Goal: Transaction & Acquisition: Purchase product/service

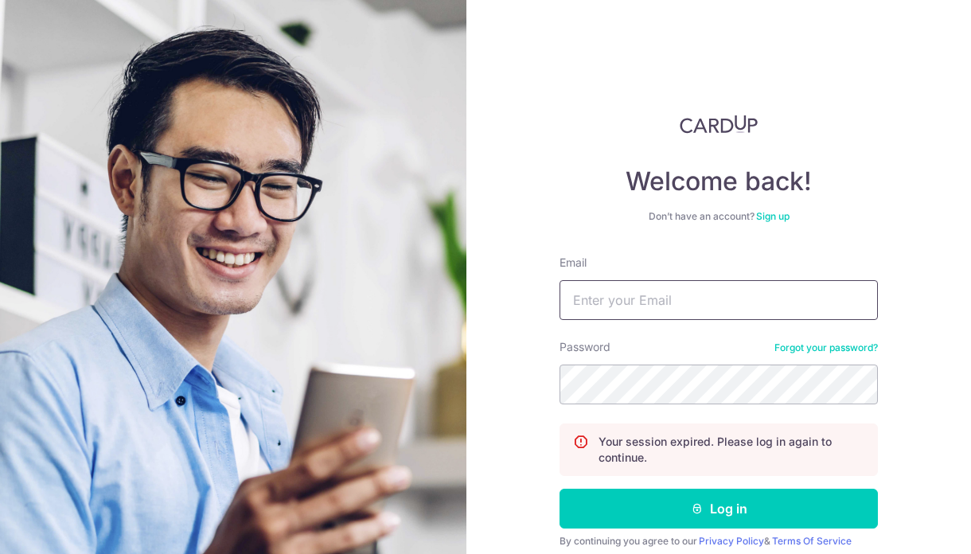
click at [588, 292] on input "Email" at bounding box center [719, 300] width 318 height 40
type input "shanice.lyl@gmail.com"
click at [713, 358] on div "Password Forgot your password?" at bounding box center [719, 371] width 318 height 65
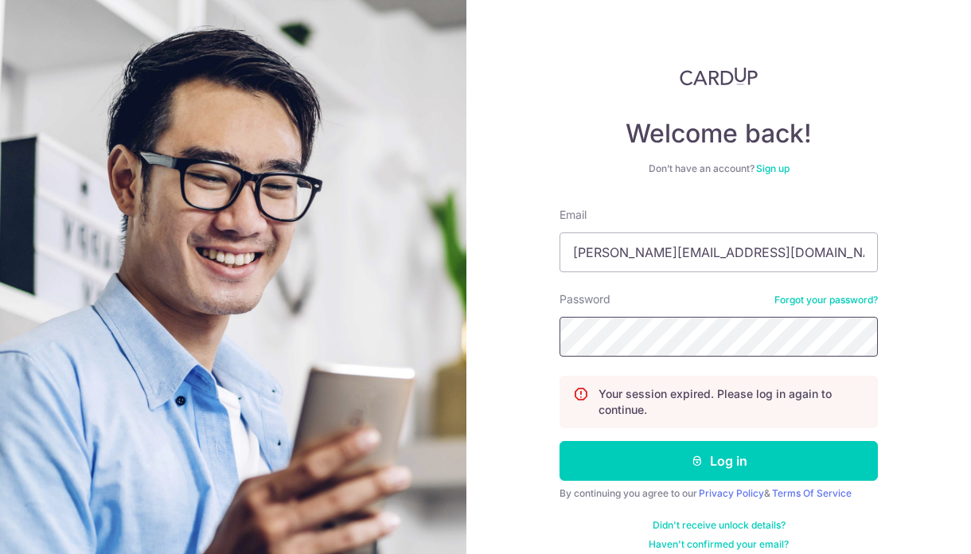
scroll to position [53, 0]
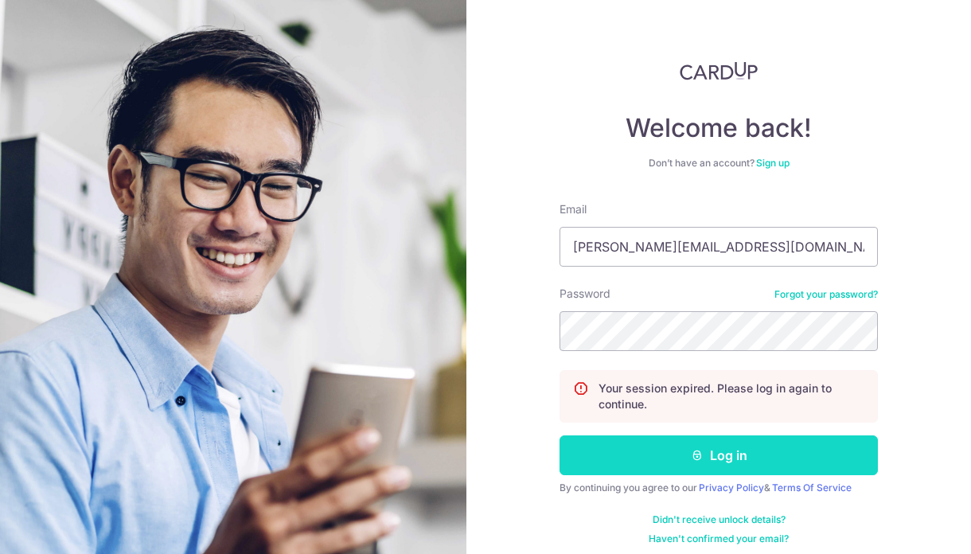
click at [799, 457] on button "Log in" at bounding box center [719, 456] width 318 height 40
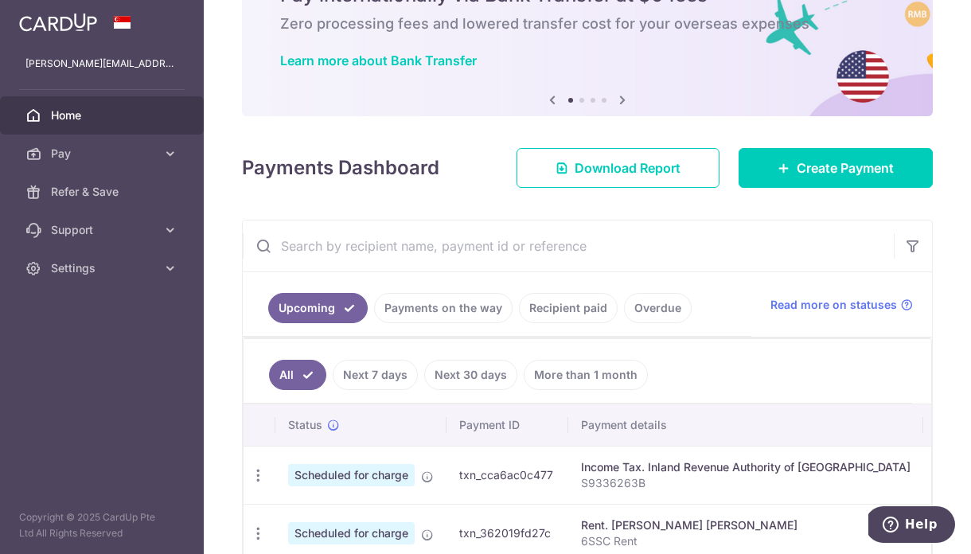
scroll to position [40, 0]
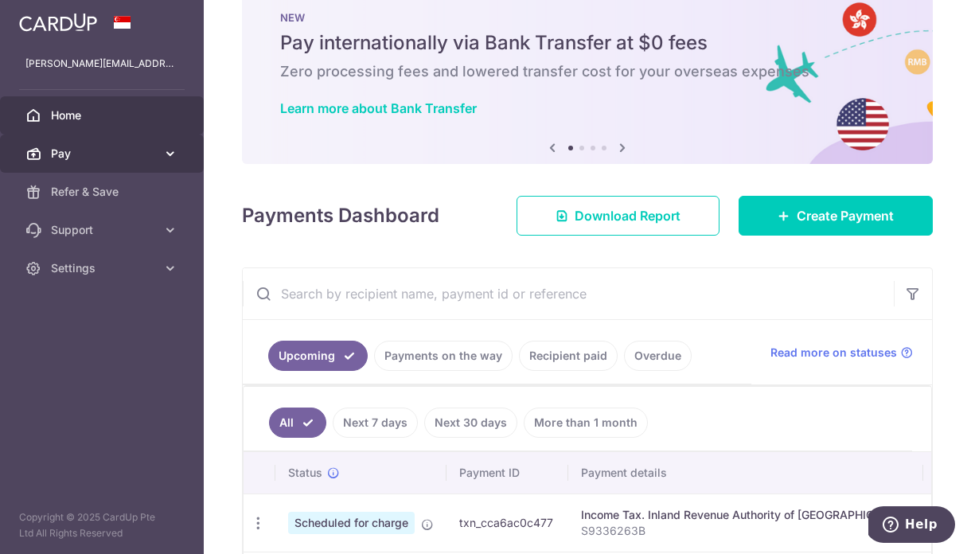
click at [131, 153] on span "Pay" at bounding box center [103, 154] width 105 height 16
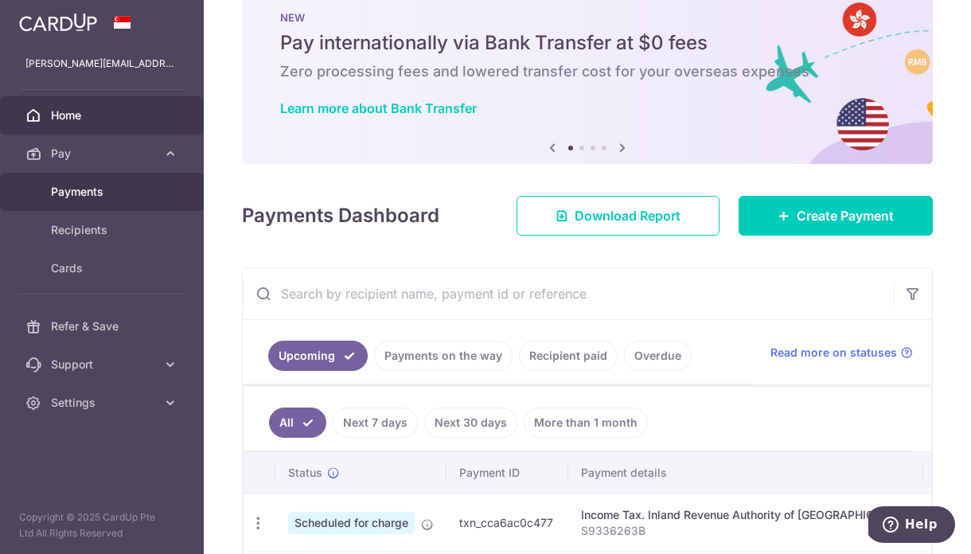
click at [85, 197] on span "Payments" at bounding box center [103, 192] width 105 height 16
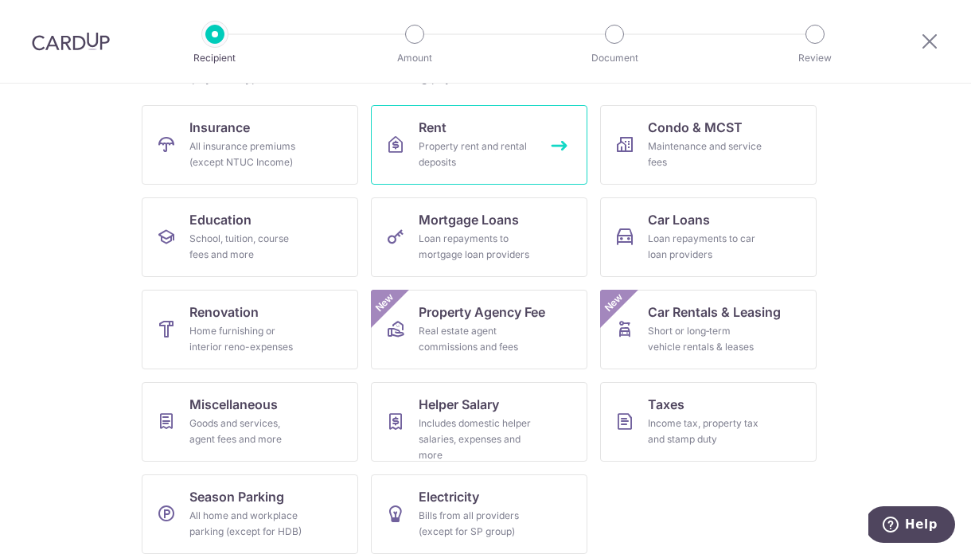
scroll to position [158, 0]
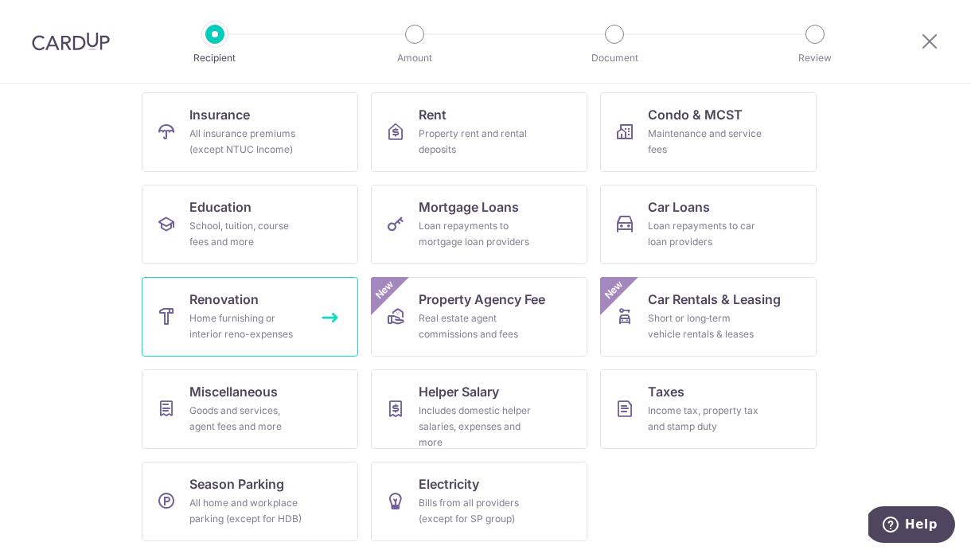
click at [285, 314] on div "Home furnishing or interior reno-expenses" at bounding box center [247, 327] width 115 height 32
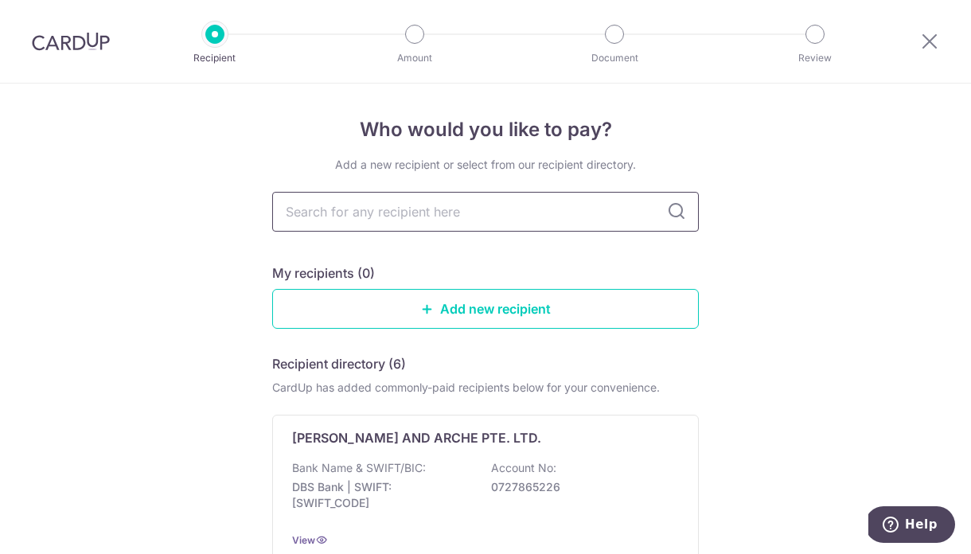
click at [406, 200] on input "text" at bounding box center [485, 212] width 427 height 40
click at [587, 197] on input "text" at bounding box center [485, 212] width 427 height 40
type input "soy"
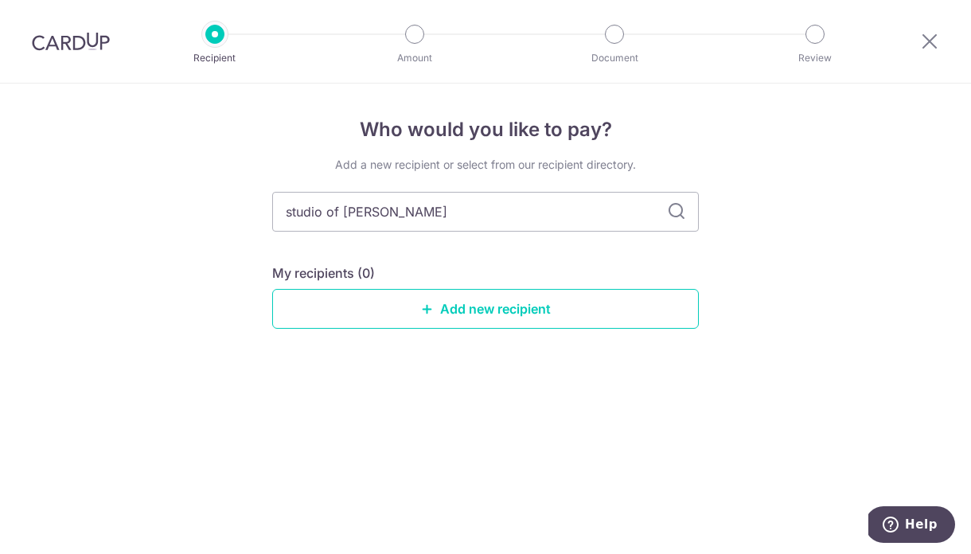
drag, startPoint x: 675, startPoint y: 198, endPoint x: 675, endPoint y: 209, distance: 11.1
click at [675, 198] on input "studio of yi" at bounding box center [485, 212] width 427 height 40
type input "studio of yi"
click at [675, 211] on icon at bounding box center [676, 211] width 19 height 19
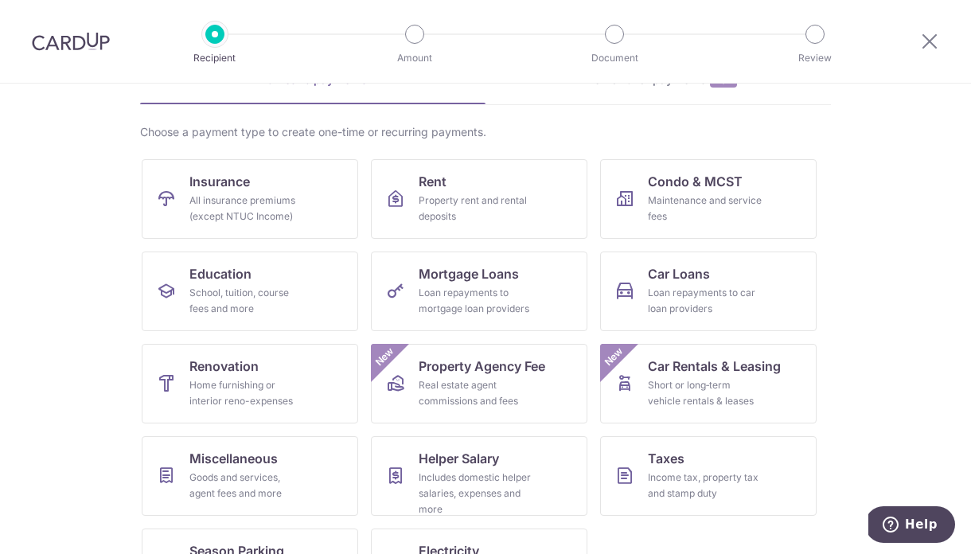
scroll to position [109, 0]
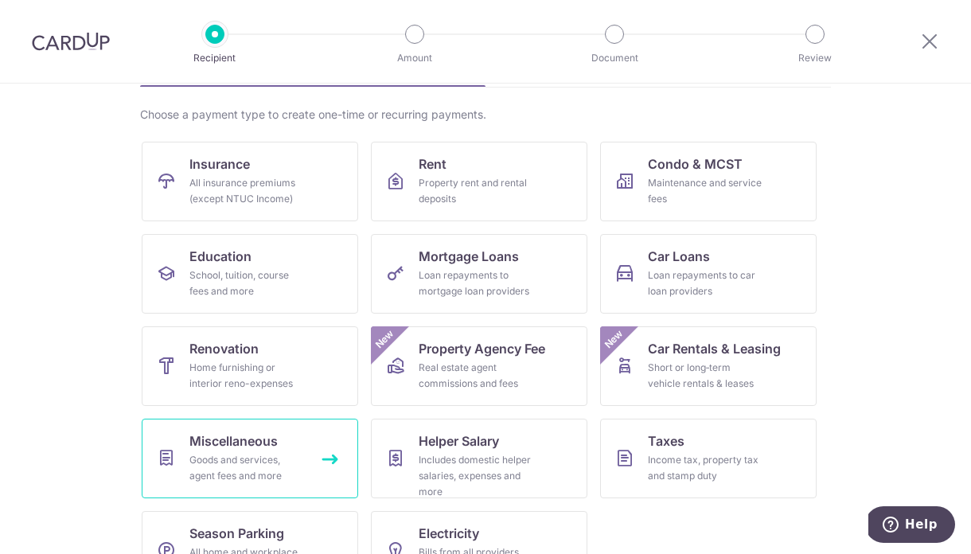
click at [252, 455] on div "Goods and services, agent fees and more" at bounding box center [247, 468] width 115 height 32
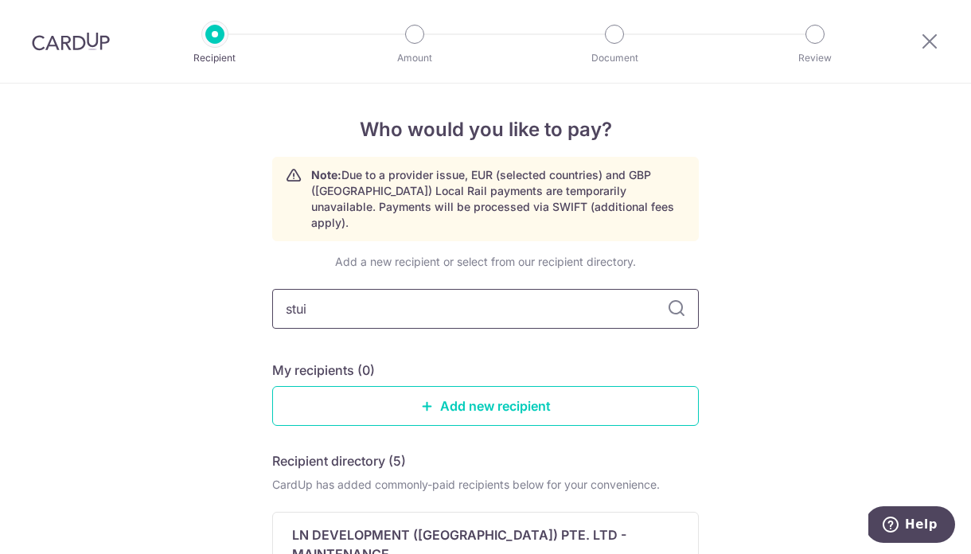
type input "stu"
click at [528, 291] on input "text" at bounding box center [485, 309] width 427 height 40
paste input "8852-1566-4941"
type input "8852-1566-4941"
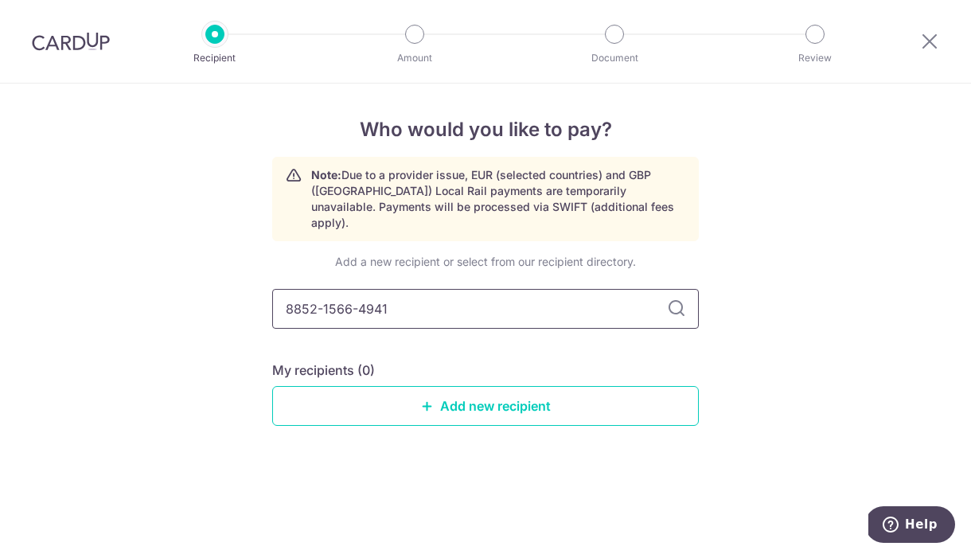
click at [359, 294] on input "8852-1566-4941" at bounding box center [485, 309] width 427 height 40
type input "8852-15664941"
click at [323, 294] on input "8852-15664941" at bounding box center [485, 309] width 427 height 40
type input "8852-1566494"
click at [464, 387] on link "Add new recipient" at bounding box center [485, 406] width 427 height 40
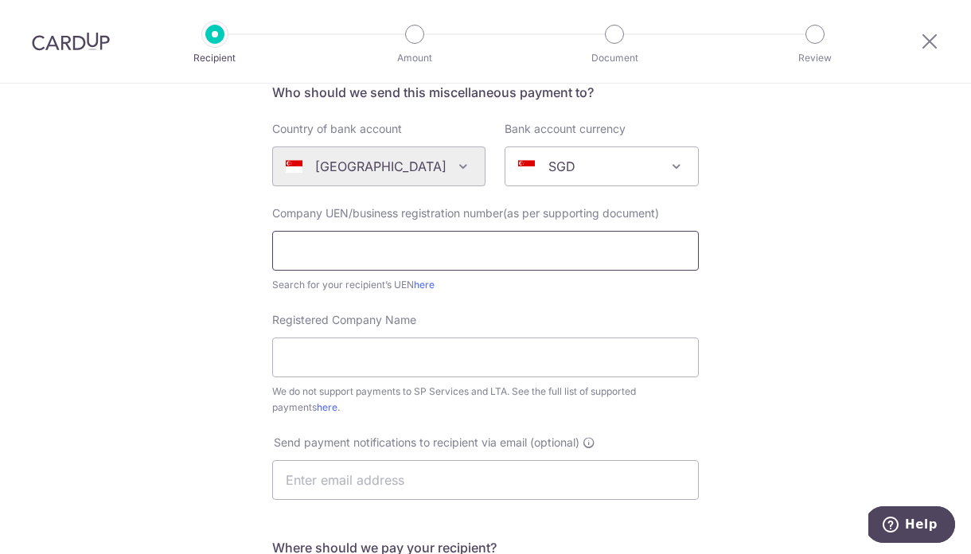
scroll to position [160, 0]
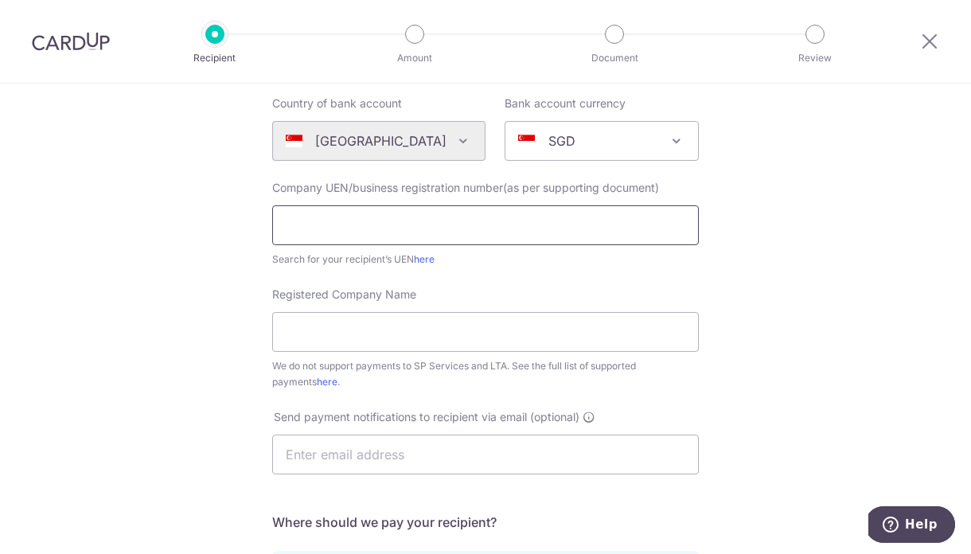
click at [461, 217] on input "text" at bounding box center [485, 225] width 427 height 40
click at [361, 346] on input "Registered Company Name" at bounding box center [485, 332] width 427 height 40
click at [431, 259] on link "here" at bounding box center [424, 259] width 21 height 12
click at [454, 213] on input "text" at bounding box center [485, 225] width 427 height 40
paste input "202228164W"
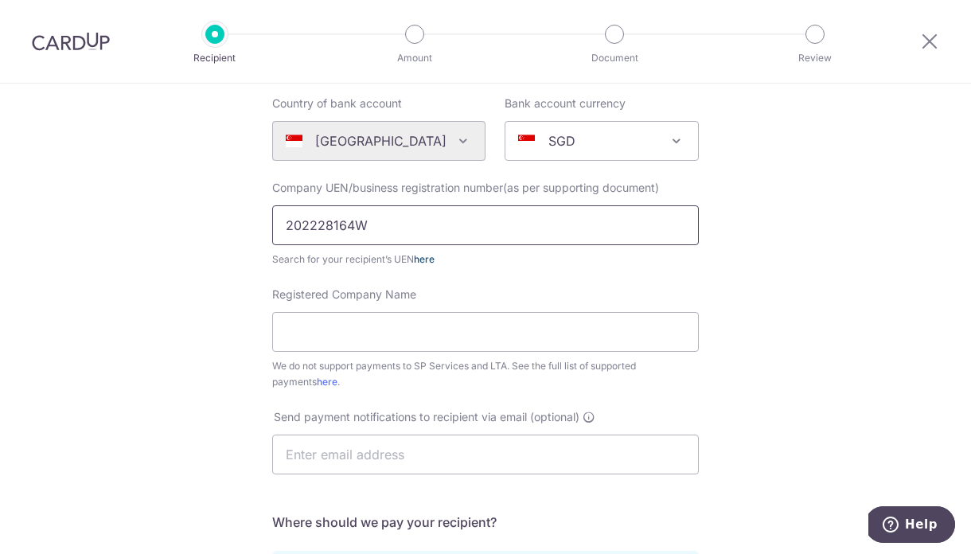
type input "202228164W"
click at [427, 260] on link "here" at bounding box center [424, 259] width 21 height 12
click at [390, 287] on label "Registered Company Name" at bounding box center [344, 295] width 144 height 16
click at [390, 312] on input "Registered Company Name" at bounding box center [485, 332] width 427 height 40
click at [389, 347] on input "Registered Company Name" at bounding box center [485, 332] width 427 height 40
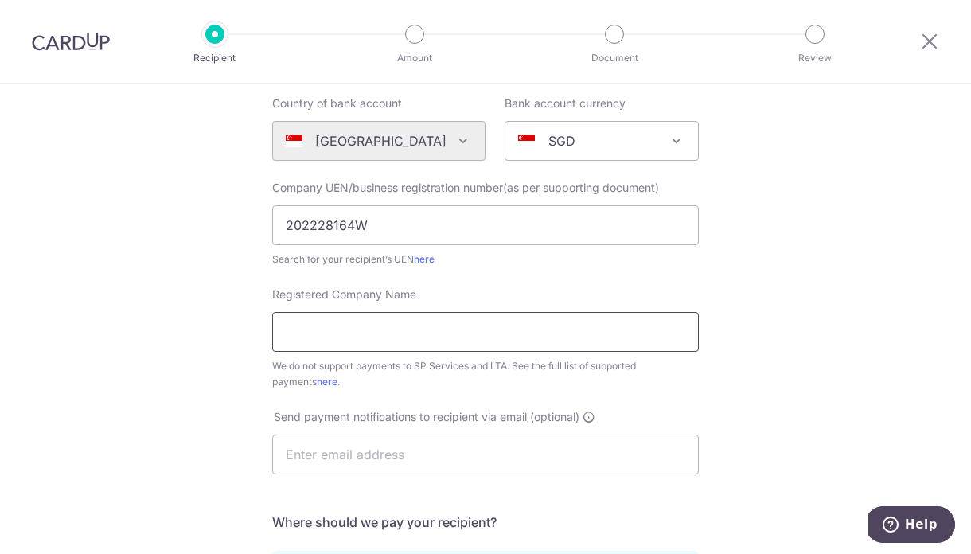
paste input "SOYA Consultancy Pte. Ltd."
type input "SOYA Consultancy Pte. Ltd."
click at [494, 454] on input "text" at bounding box center [485, 455] width 427 height 40
type input "shanice.lyl@gmail.com"
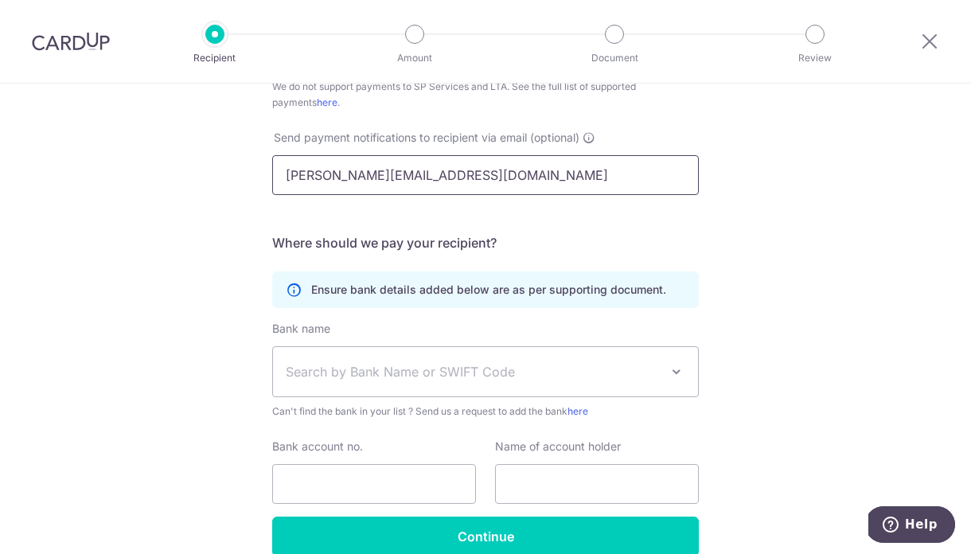
scroll to position [446, 0]
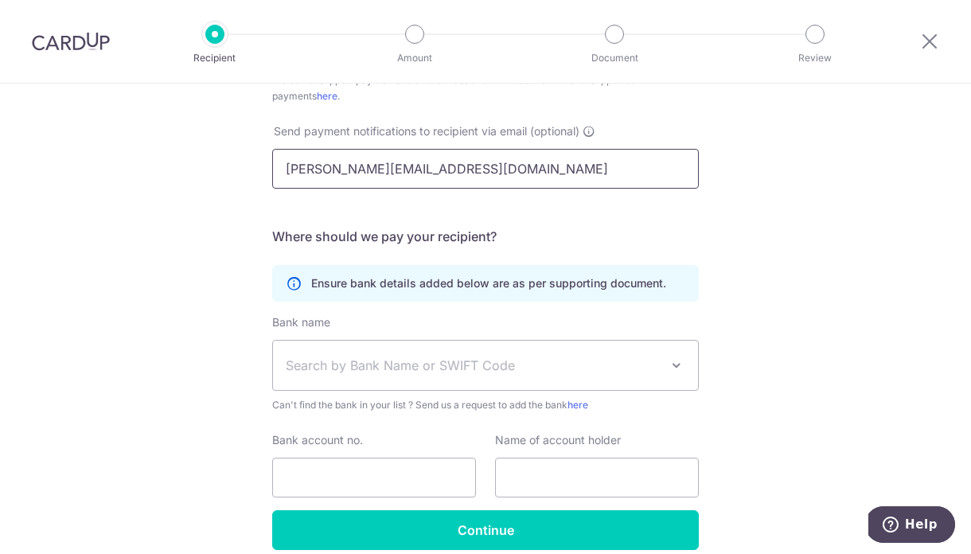
click at [513, 168] on input "shanice.lyl@gmail.com" at bounding box center [485, 169] width 427 height 40
click at [729, 252] on div "Who would you like to pay? Your recipient does not need a CardUp account to rec…" at bounding box center [485, 131] width 971 height 987
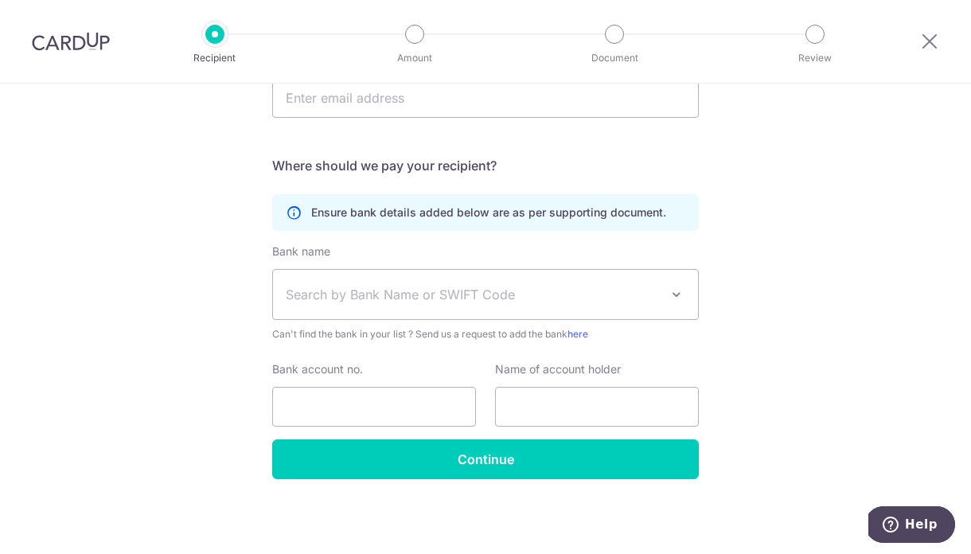
click at [571, 282] on span "Search by Bank Name or SWIFT Code" at bounding box center [485, 294] width 425 height 49
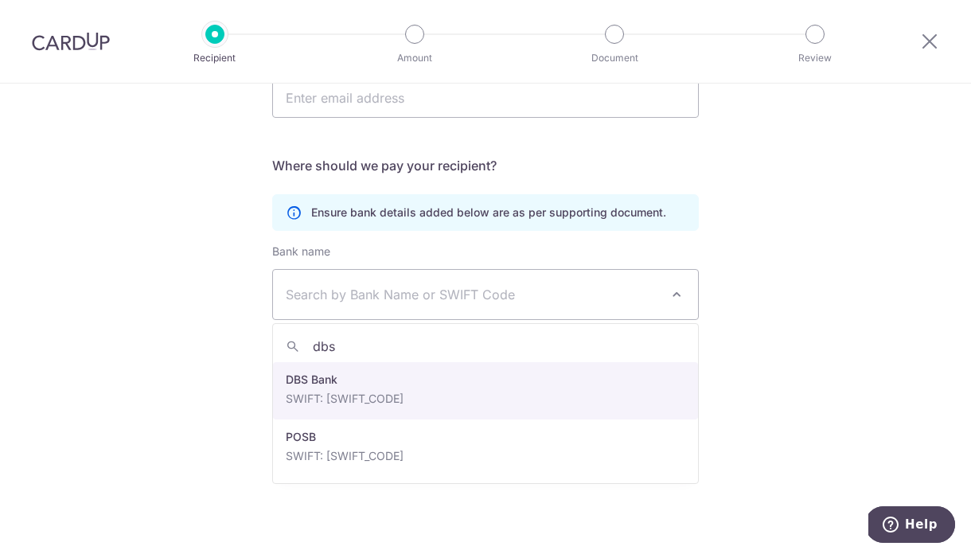
type input "dbs"
select select "6"
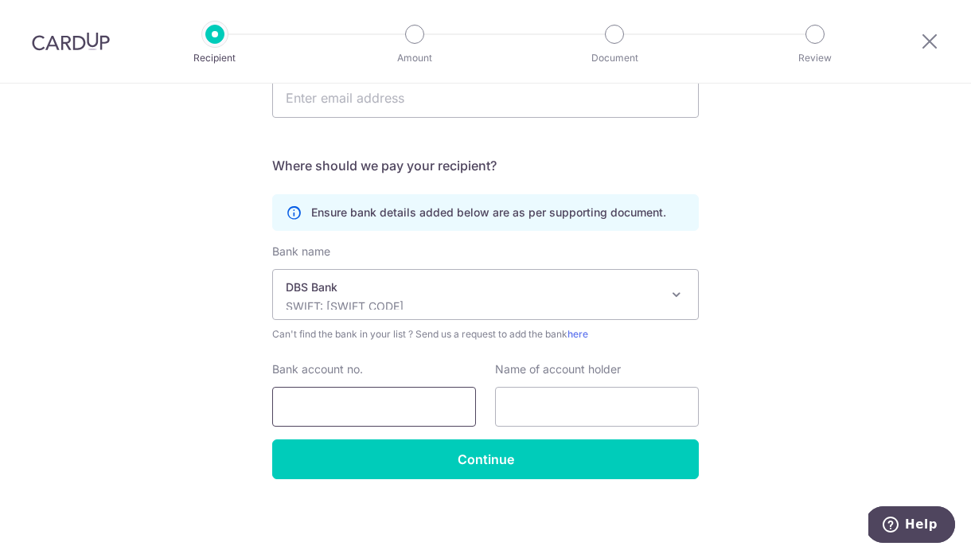
click at [338, 396] on input "Bank account no." at bounding box center [374, 407] width 204 height 40
paste input "8852-1566-4941"
click at [355, 408] on input "8852-1566-4941" at bounding box center [374, 407] width 204 height 40
click at [325, 406] on input "8852-15664941" at bounding box center [374, 407] width 204 height 40
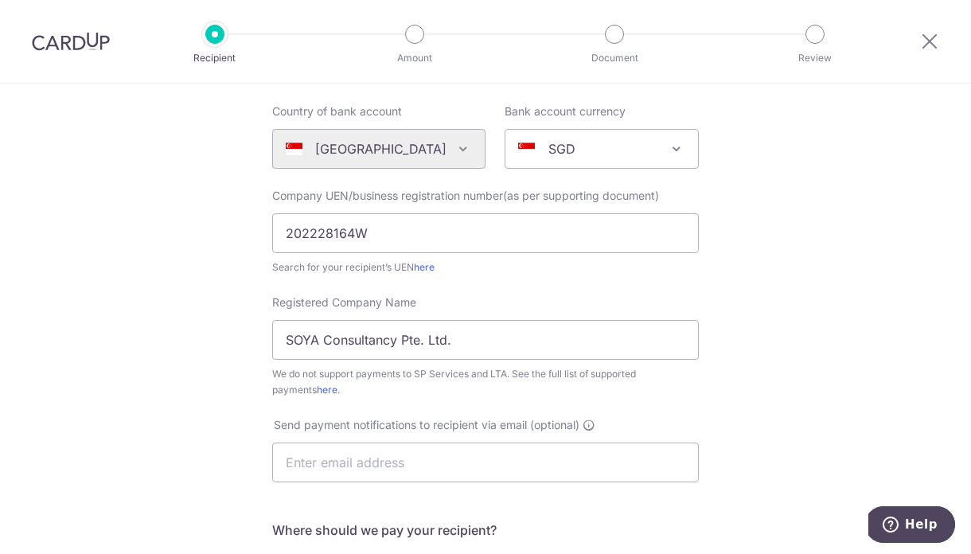
scroll to position [150, 0]
type input "885215664941"
click at [365, 323] on input "SOYA Consultancy Pte. Ltd." at bounding box center [485, 342] width 427 height 40
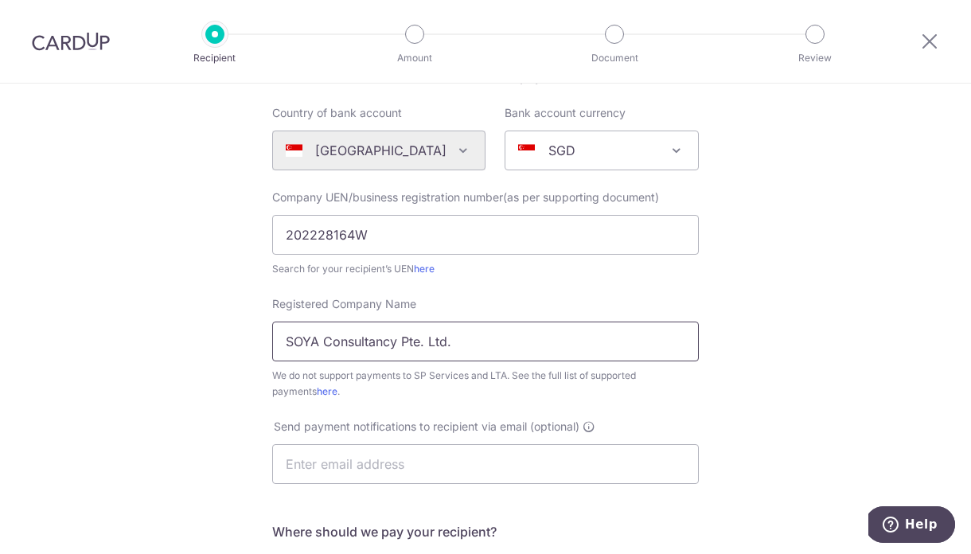
scroll to position [517, 0]
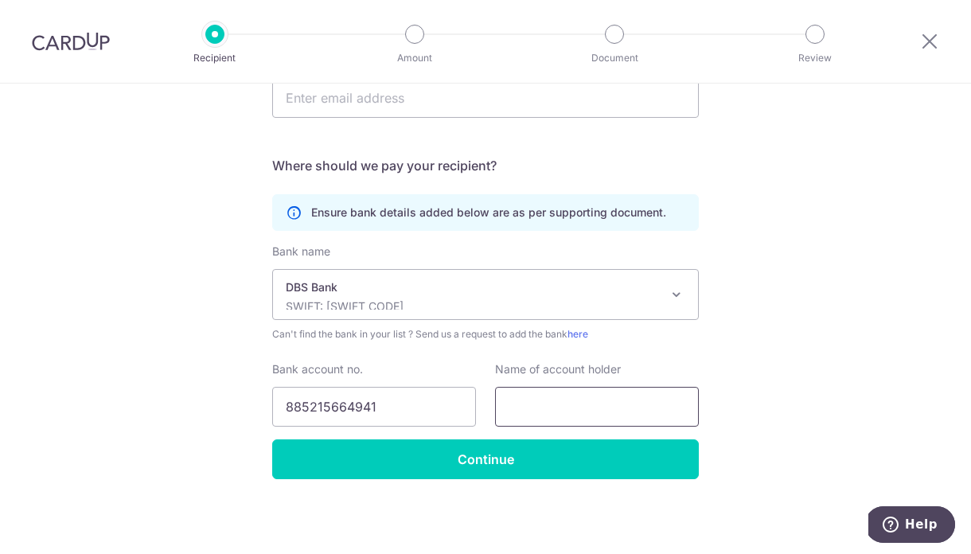
click at [597, 416] on input "text" at bounding box center [597, 407] width 204 height 40
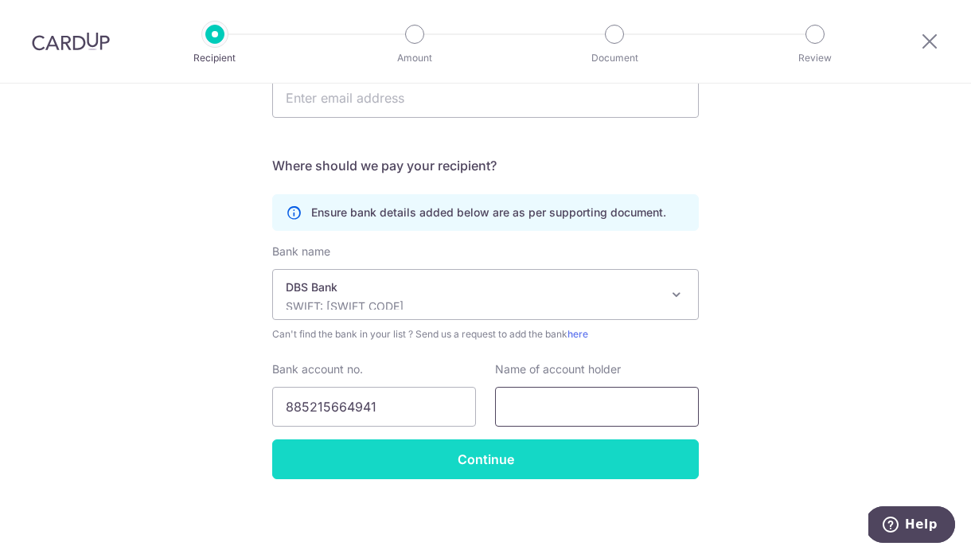
paste input "SOYA Consultancy Pte. Ltd."
type input "SOYA Consultancy Pte. Ltd."
click at [534, 467] on input "Continue" at bounding box center [485, 460] width 427 height 40
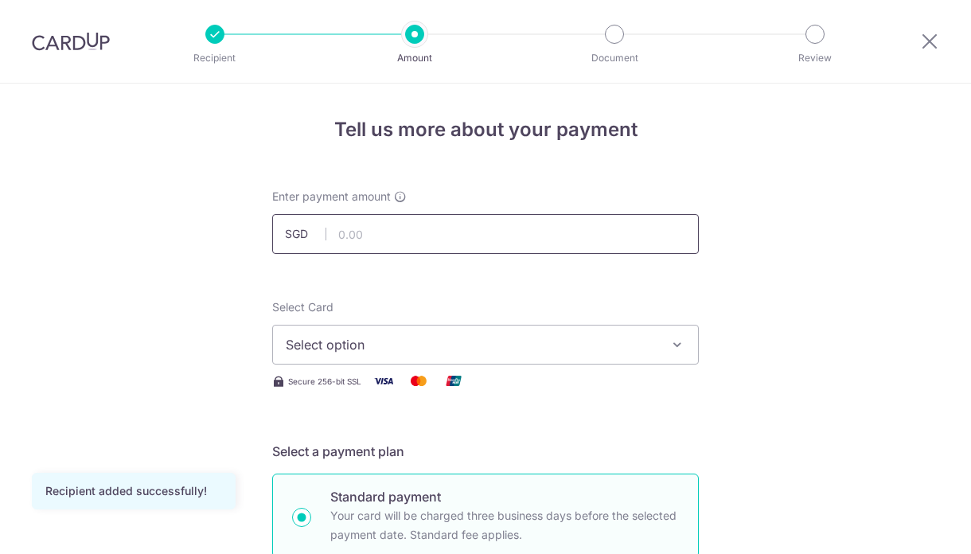
click at [509, 234] on input "text" at bounding box center [485, 234] width 427 height 40
type input "10,400.00"
click at [579, 342] on span "Select option" at bounding box center [471, 344] width 371 height 19
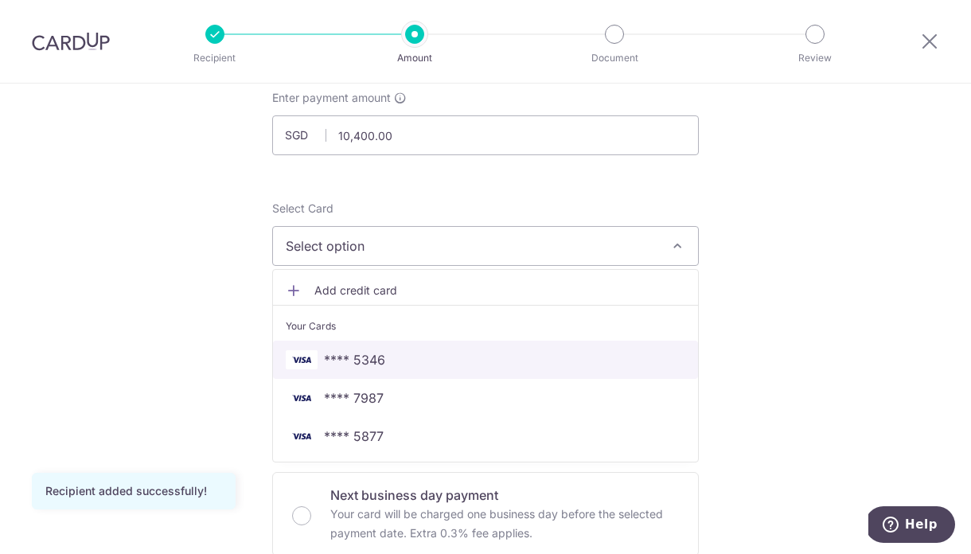
scroll to position [108, 0]
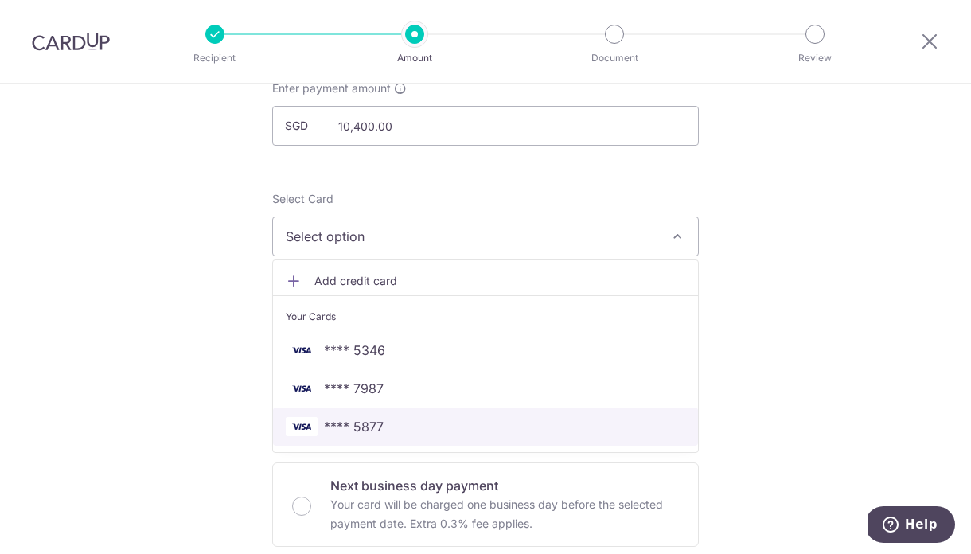
click at [585, 425] on span "**** 5877" at bounding box center [486, 426] width 400 height 19
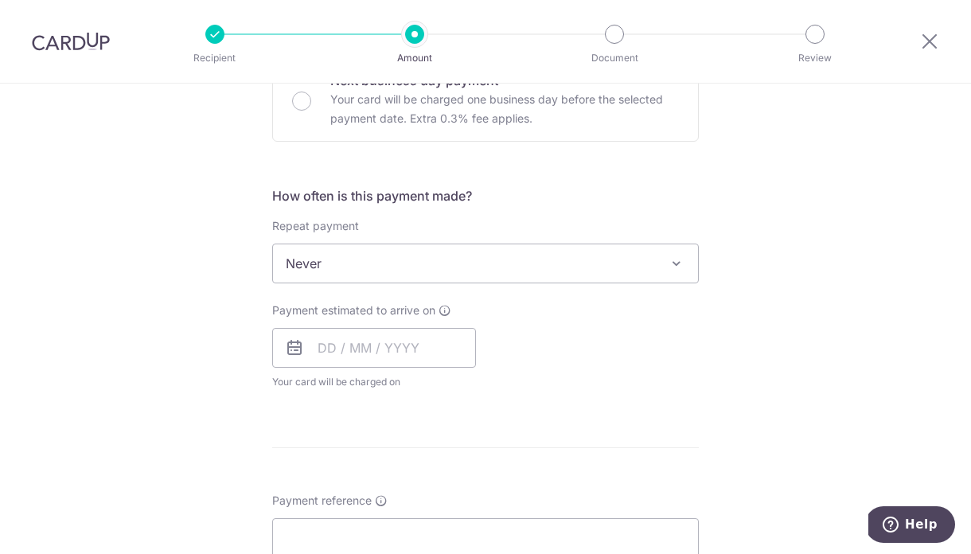
scroll to position [553, 0]
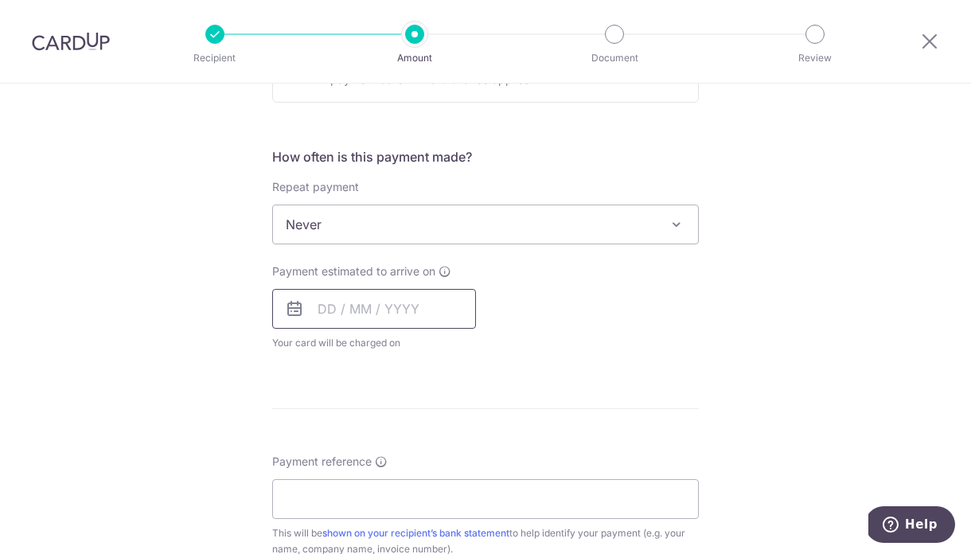
click at [334, 309] on input "text" at bounding box center [374, 309] width 204 height 40
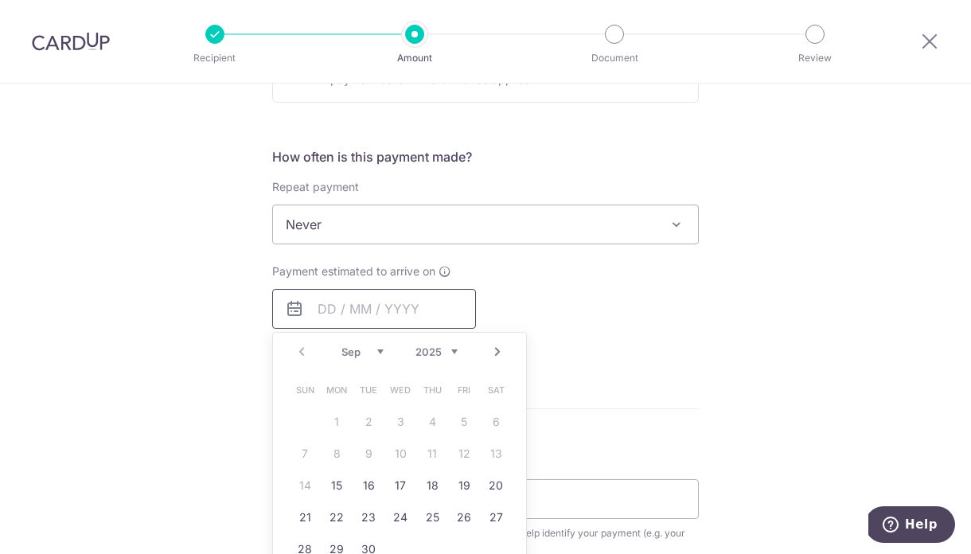
scroll to position [656, 0]
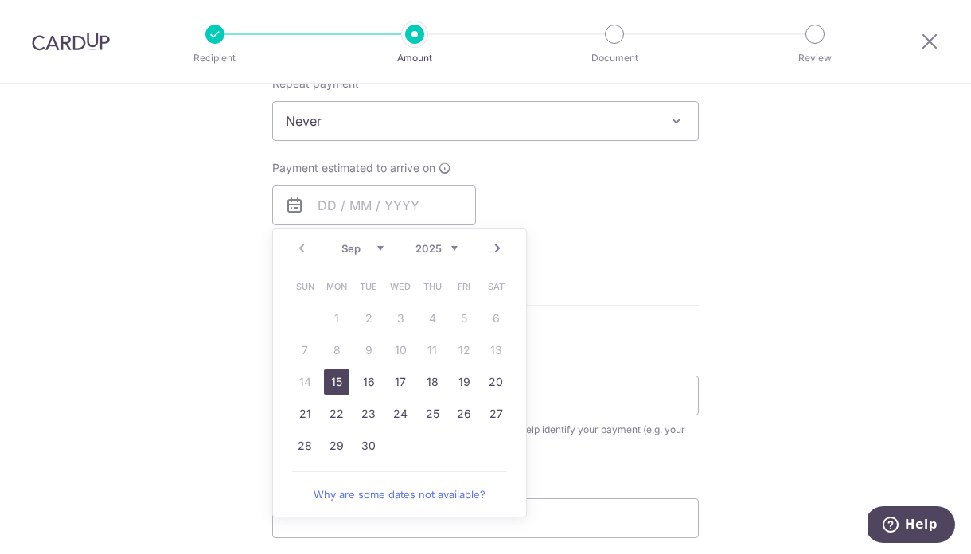
click at [332, 391] on link "15" at bounding box center [336, 381] width 25 height 25
type input "15/09/2025"
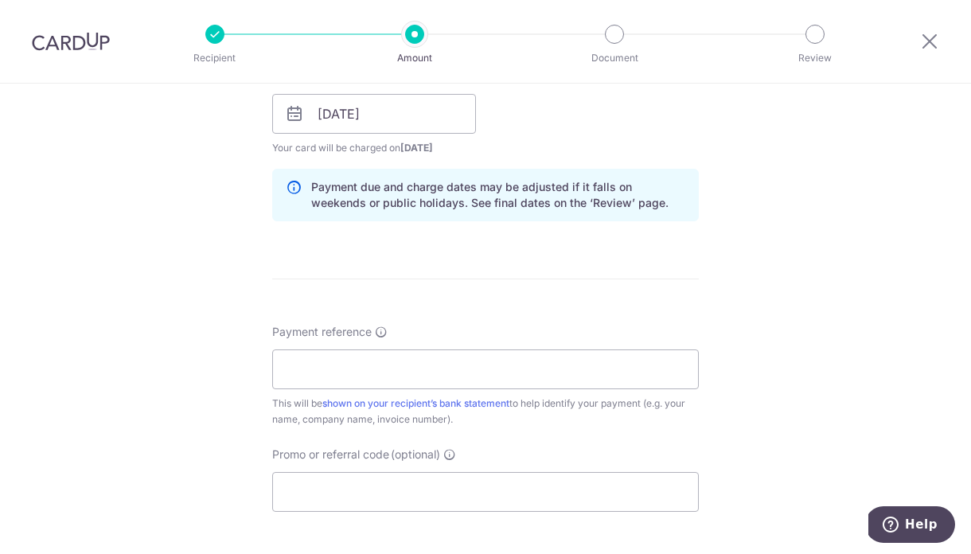
scroll to position [762, 0]
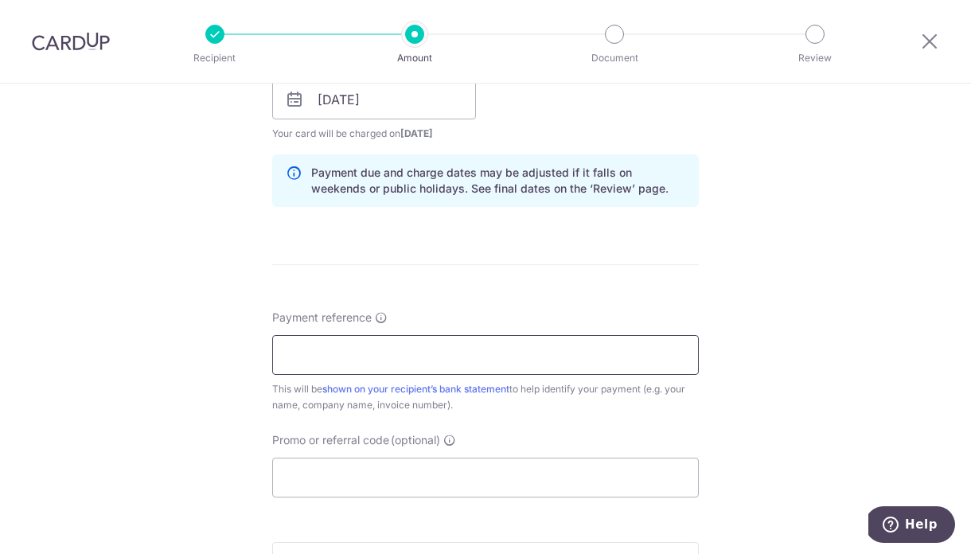
click at [442, 355] on input "Payment reference" at bounding box center [485, 355] width 427 height 40
paste input "Invoice No: INV004"
type input "Invoice No: INV004, 28SSG"
click at [717, 272] on div "Tell us more about your payment Enter payment amount SGD 10,400.00 10400.00 Rec…" at bounding box center [485, 75] width 971 height 1506
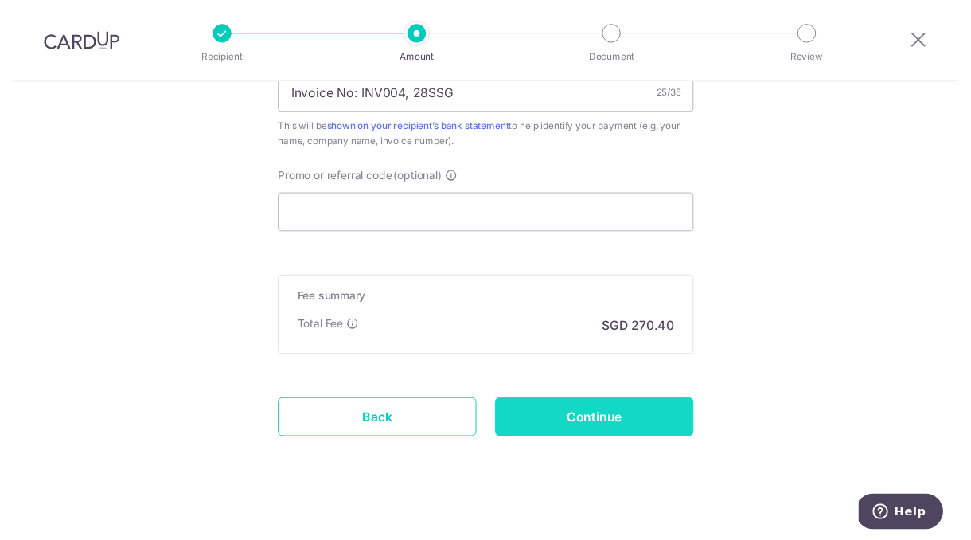
scroll to position [1035, 0]
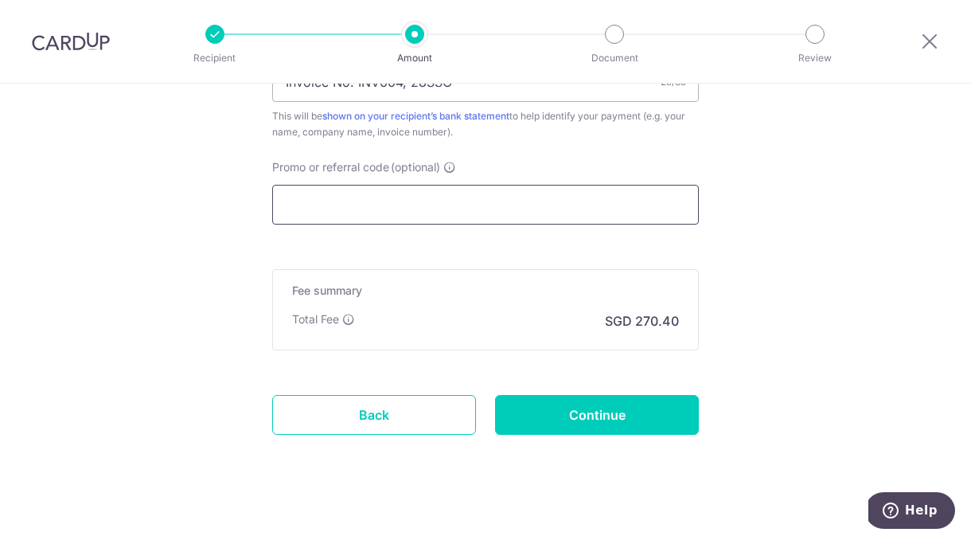
click at [447, 197] on input "Promo or referral code (optional)" at bounding box center [485, 205] width 427 height 40
paste input "OCBC195"
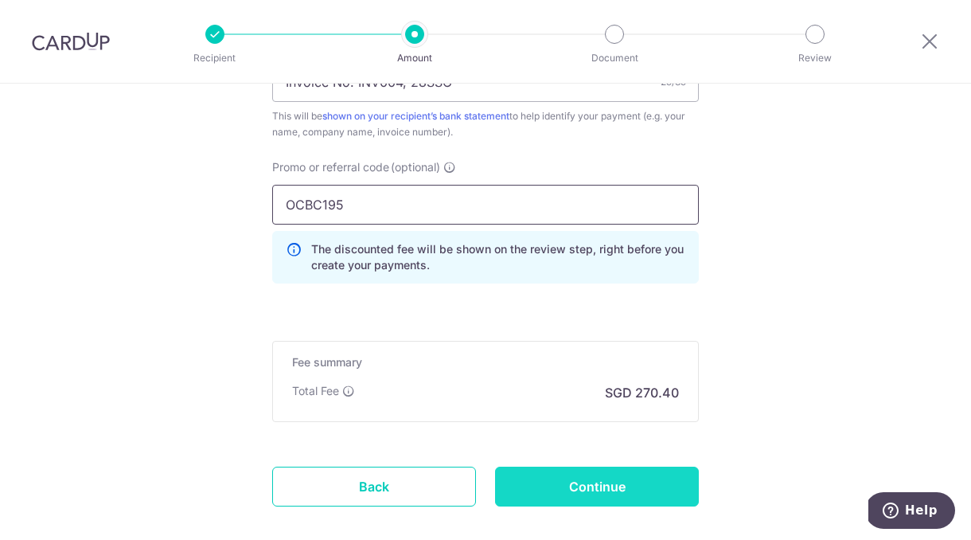
type input "OCBC195"
click at [573, 485] on input "Continue" at bounding box center [597, 487] width 204 height 40
type input "Create Schedule"
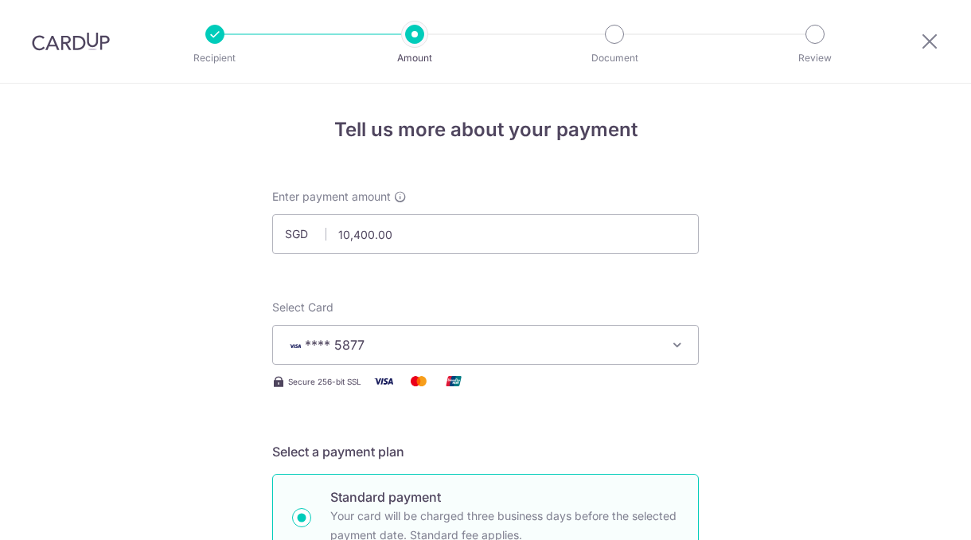
scroll to position [1060, 0]
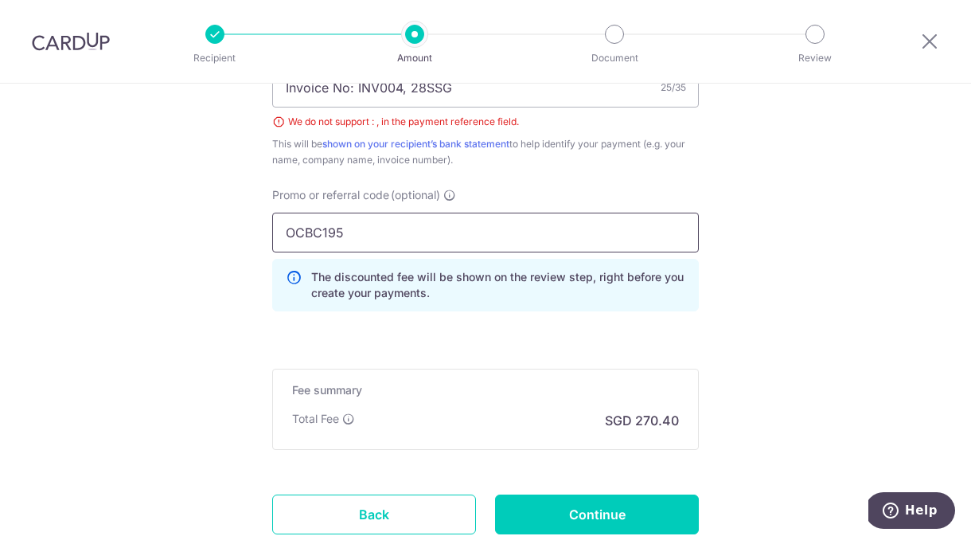
click at [510, 229] on input "OCBC195" at bounding box center [485, 233] width 427 height 40
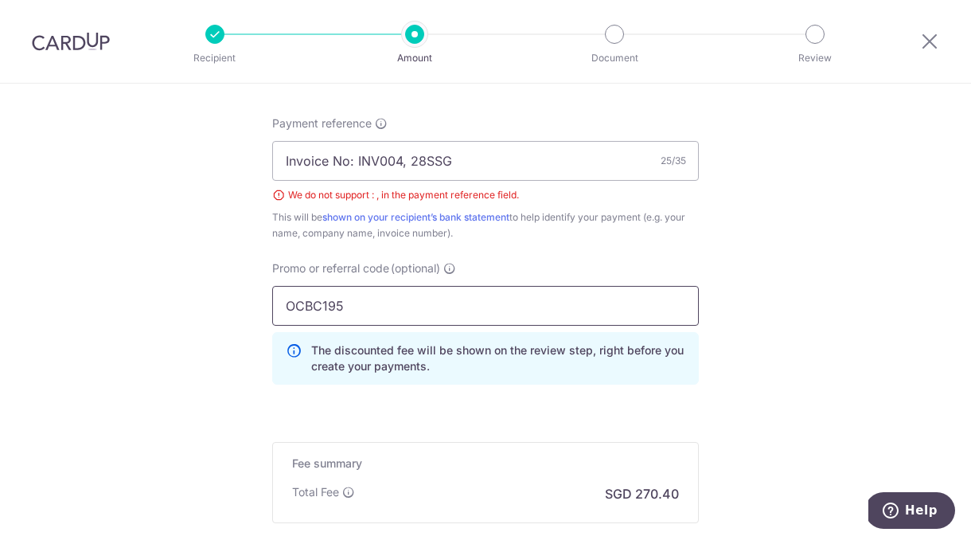
scroll to position [894, 0]
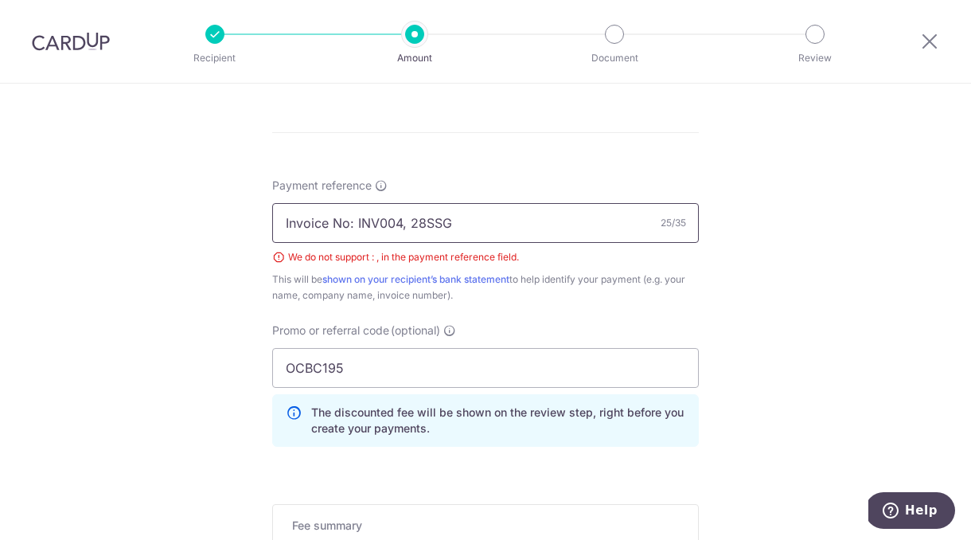
drag, startPoint x: 360, startPoint y: 224, endPoint x: 212, endPoint y: 213, distance: 148.5
click at [334, 224] on input "INV004, 28SSG" at bounding box center [485, 223] width 427 height 40
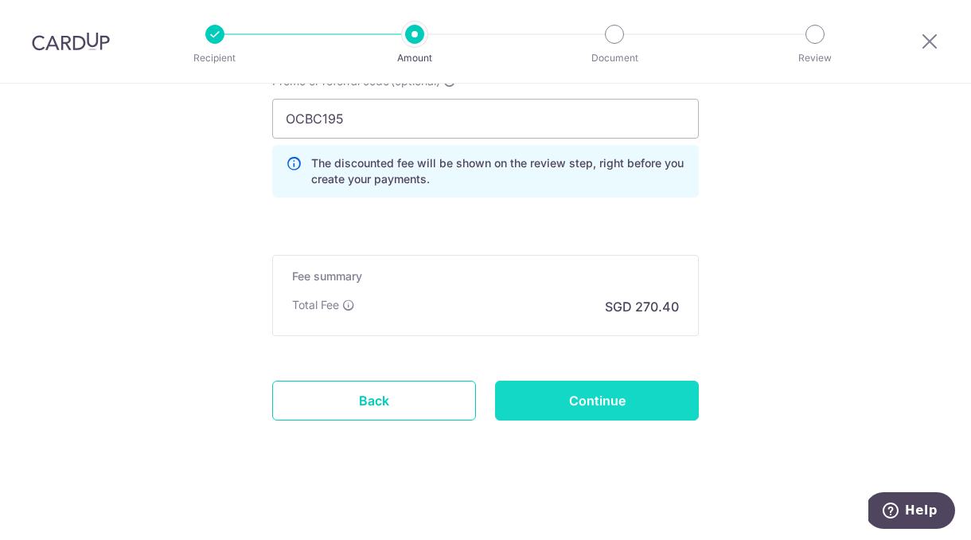
type input "INV004 28SSG"
click at [615, 416] on input "Continue" at bounding box center [597, 401] width 204 height 40
type input "Create Schedule"
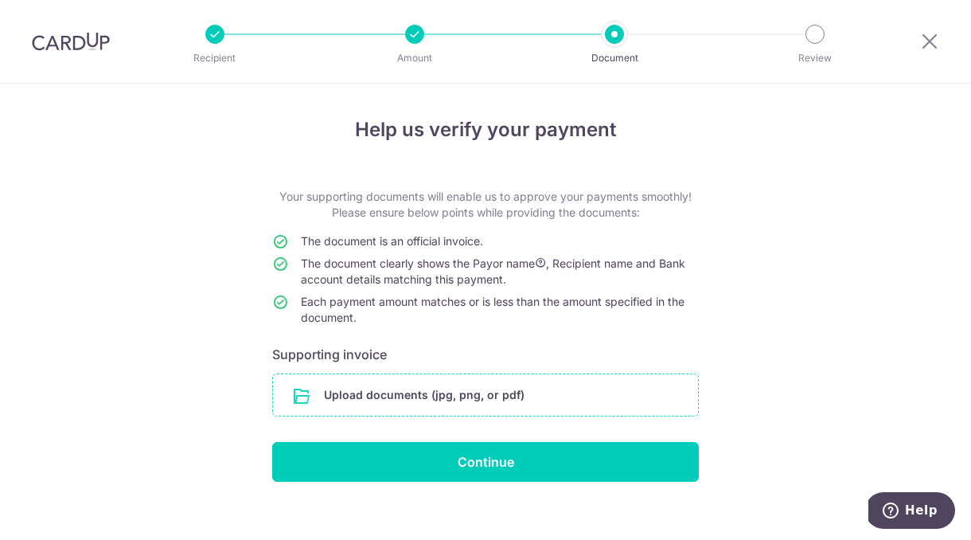
scroll to position [17, 0]
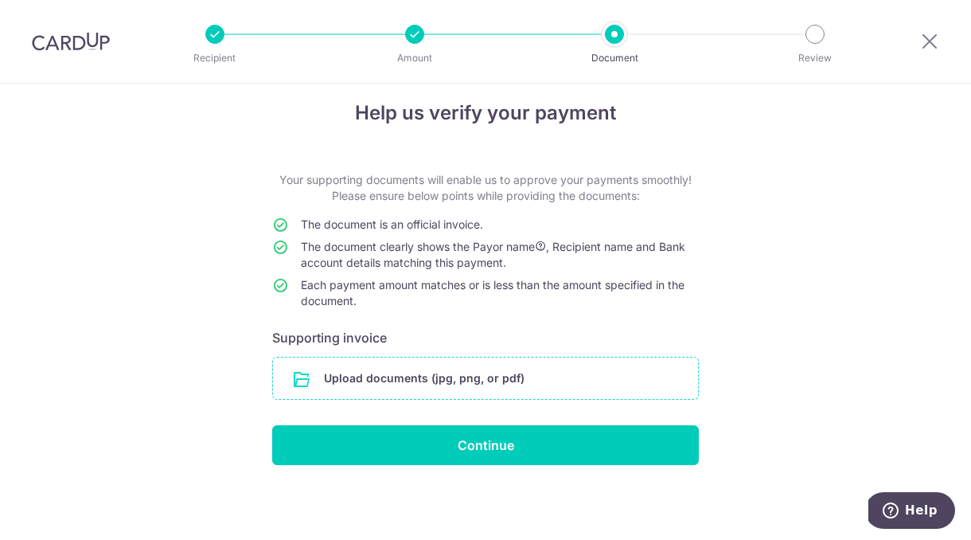
click at [368, 380] on input "file" at bounding box center [485, 378] width 425 height 41
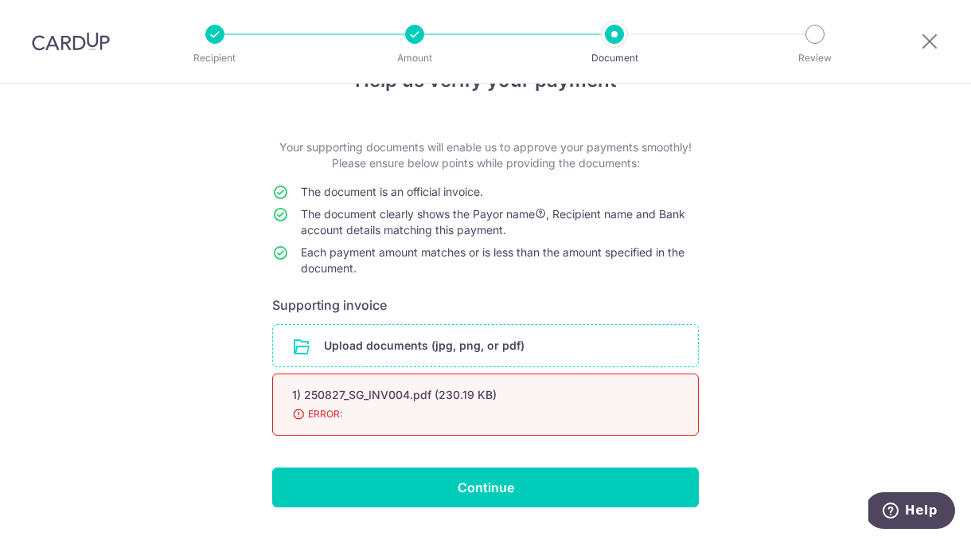
scroll to position [49, 0]
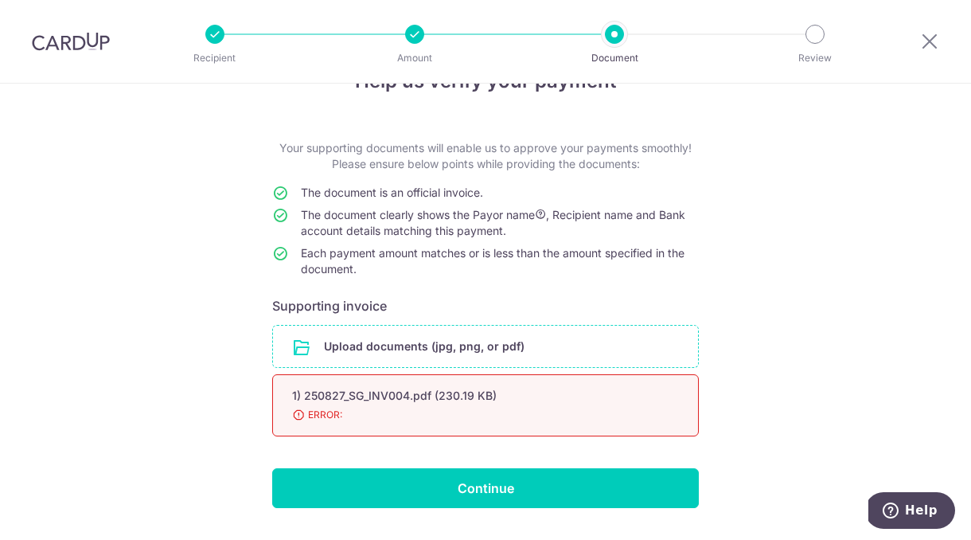
click at [473, 404] on div "1) 250827_SG_INV004.pdf (230.19 KB) 98% Done Download ERROR:" at bounding box center [485, 405] width 427 height 62
click at [471, 350] on input "file" at bounding box center [485, 346] width 425 height 41
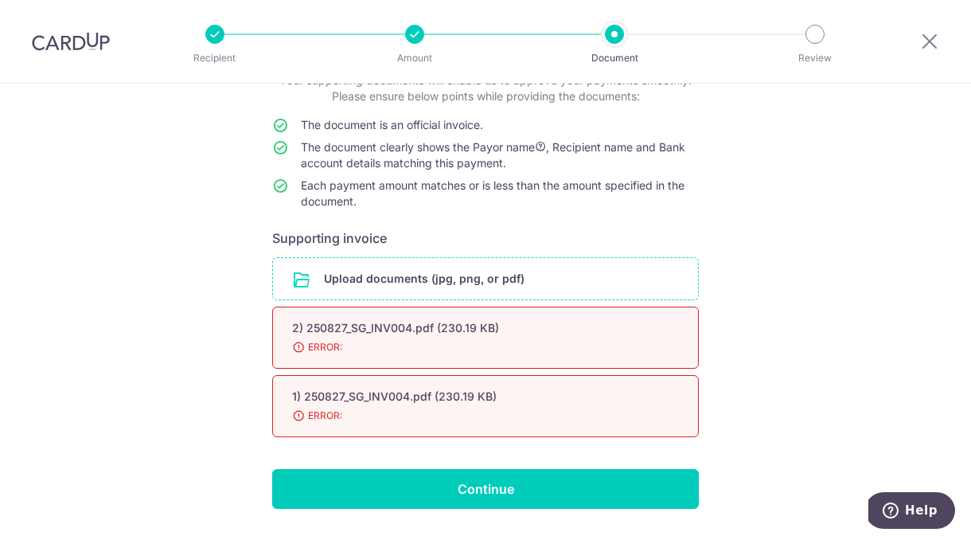
scroll to position [160, 0]
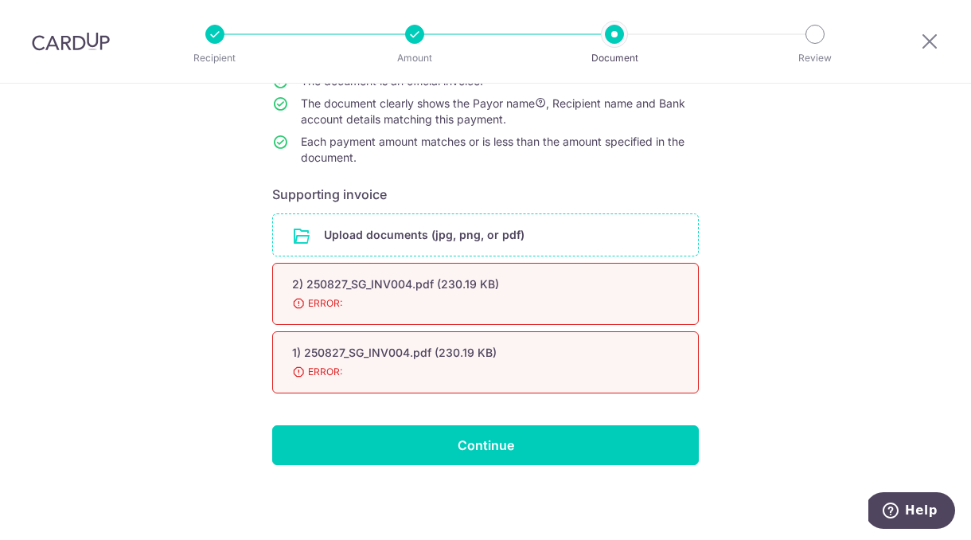
click at [677, 292] on div "2) 250827_SG_INV004.pdf (230.19 KB) 98% Done Download ERROR:" at bounding box center [485, 294] width 427 height 62
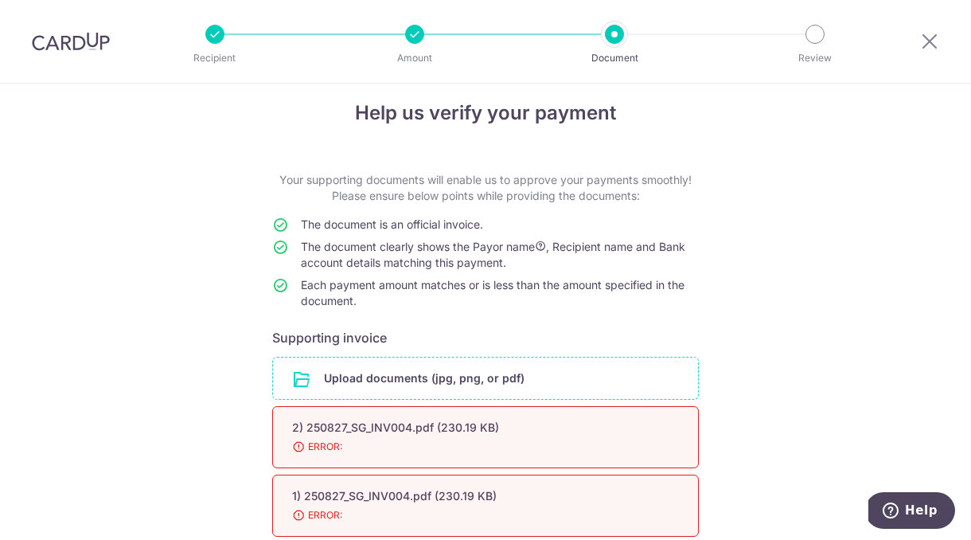
scroll to position [14, 0]
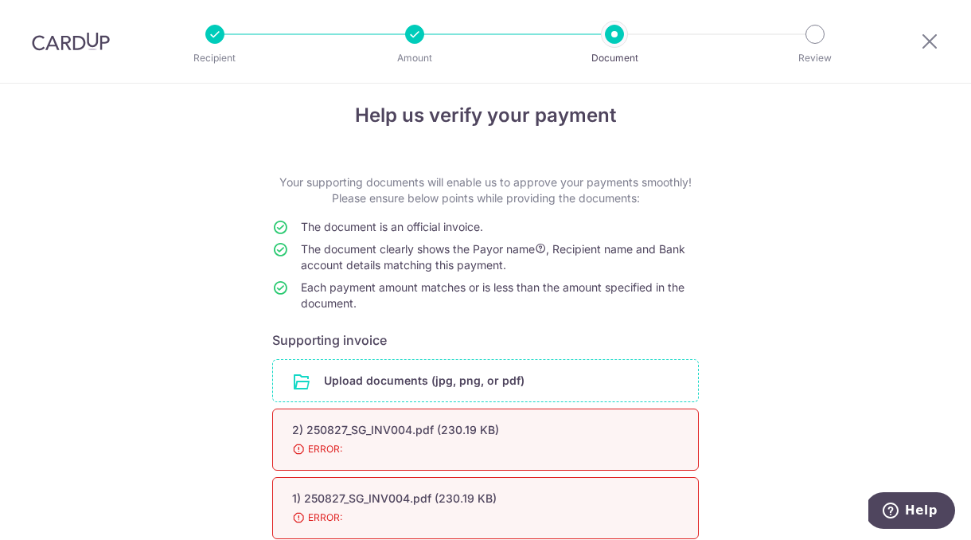
click at [416, 388] on input "file" at bounding box center [485, 380] width 425 height 41
click at [436, 365] on input "file" at bounding box center [485, 380] width 425 height 41
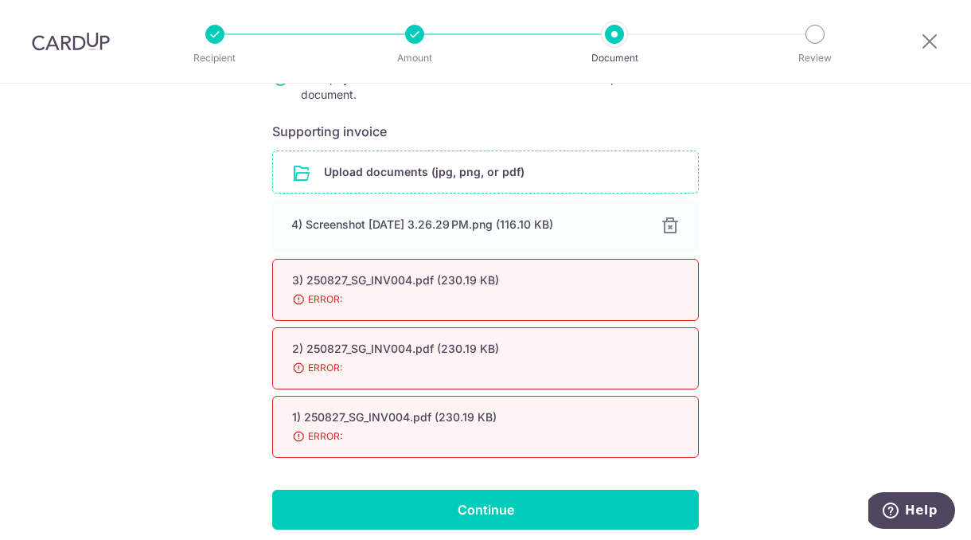
scroll to position [251, 0]
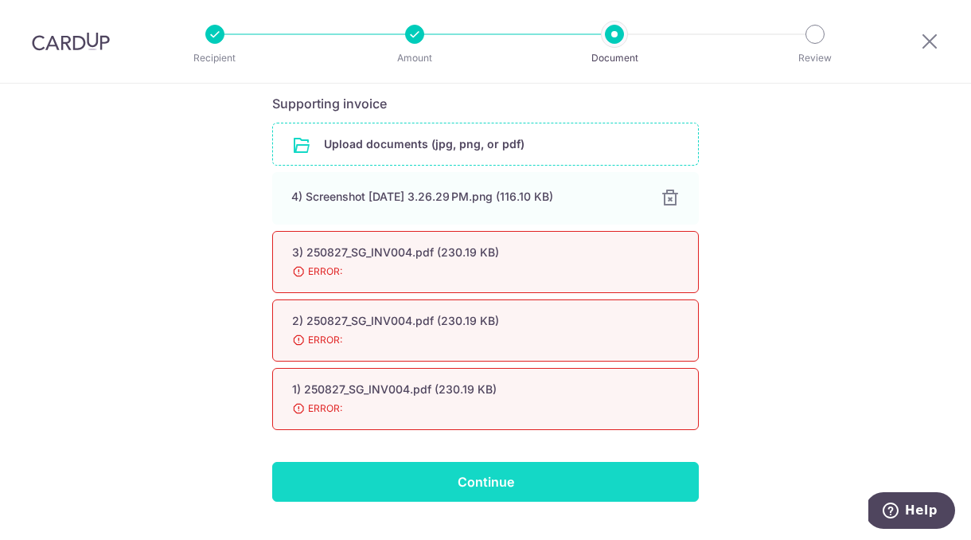
click at [651, 488] on input "Continue" at bounding box center [485, 482] width 427 height 40
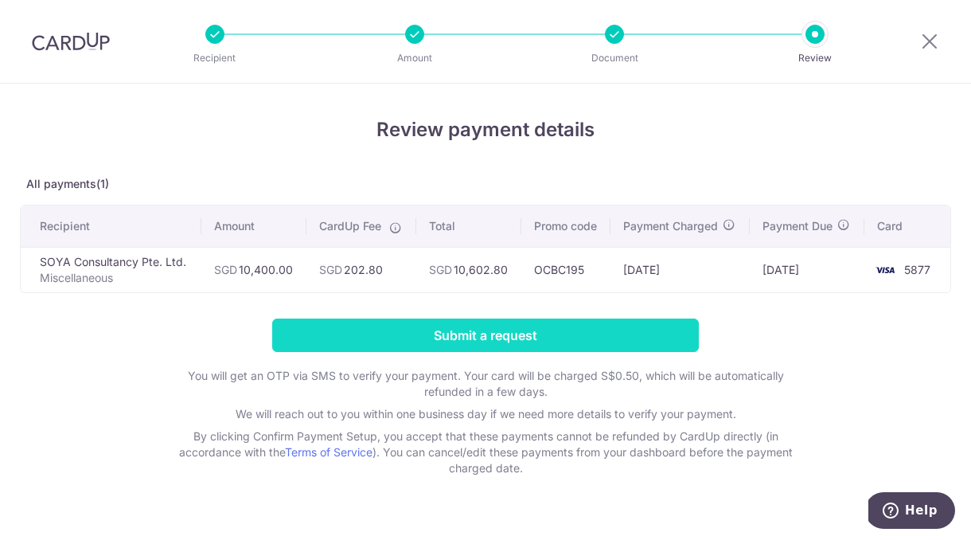
click at [483, 327] on input "Submit a request" at bounding box center [485, 334] width 427 height 33
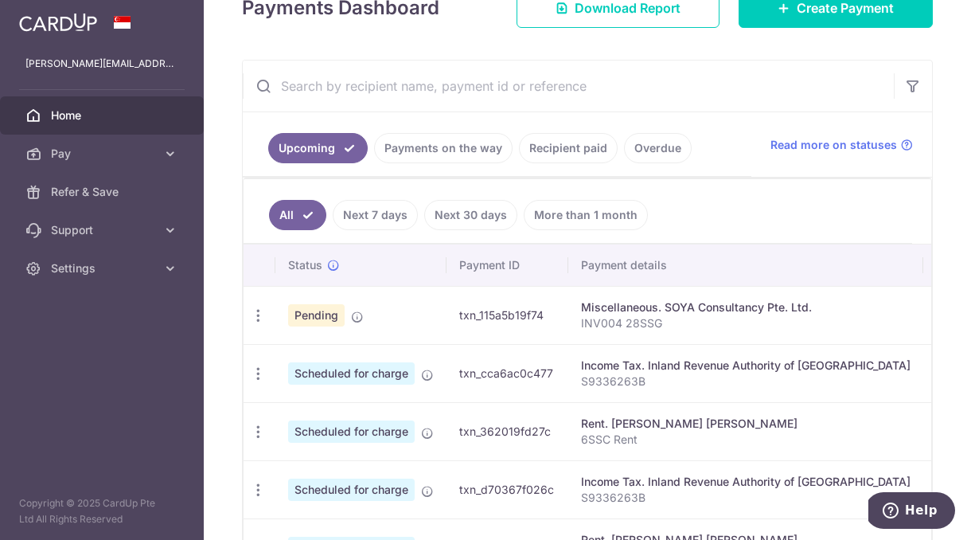
scroll to position [244, 0]
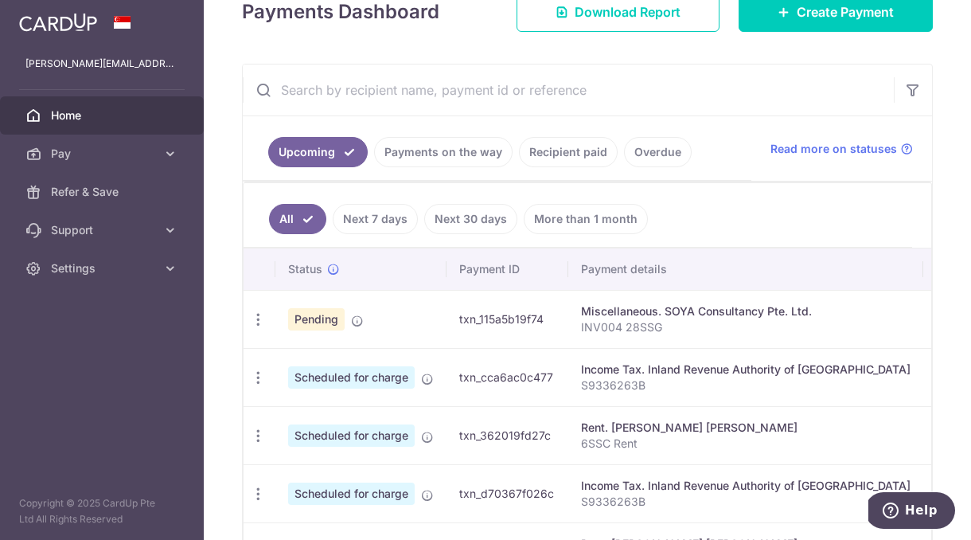
click at [244, 135] on ul "Upcoming Payments on the way Recipient paid Overdue" at bounding box center [497, 148] width 509 height 64
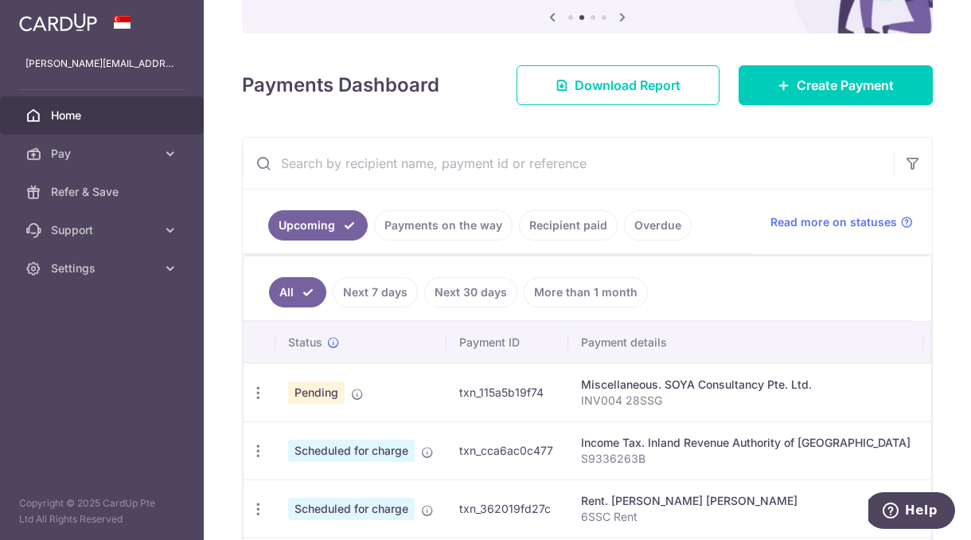
scroll to position [0, 0]
